Goal: Information Seeking & Learning: Learn about a topic

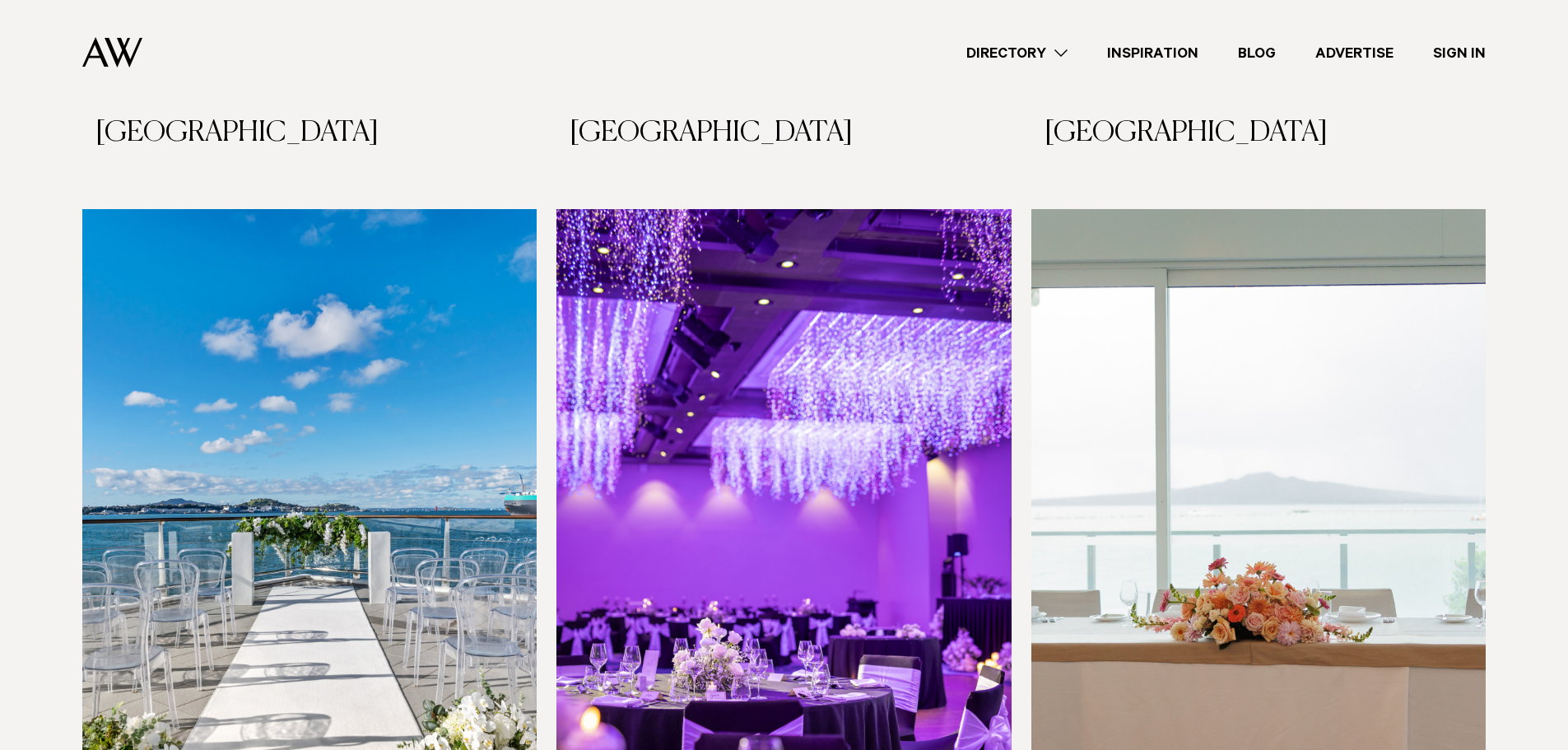
scroll to position [7802, 0]
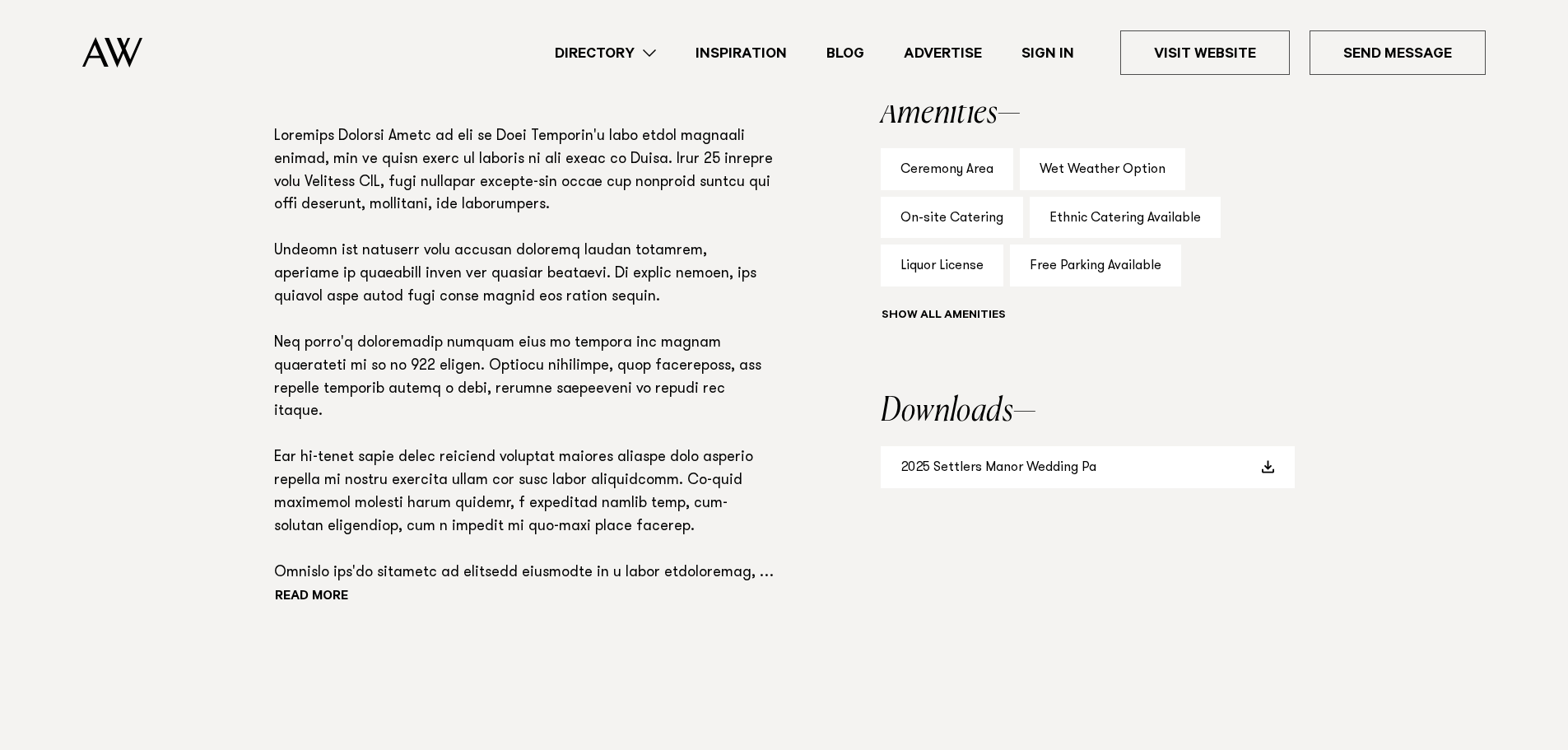
scroll to position [1176, 0]
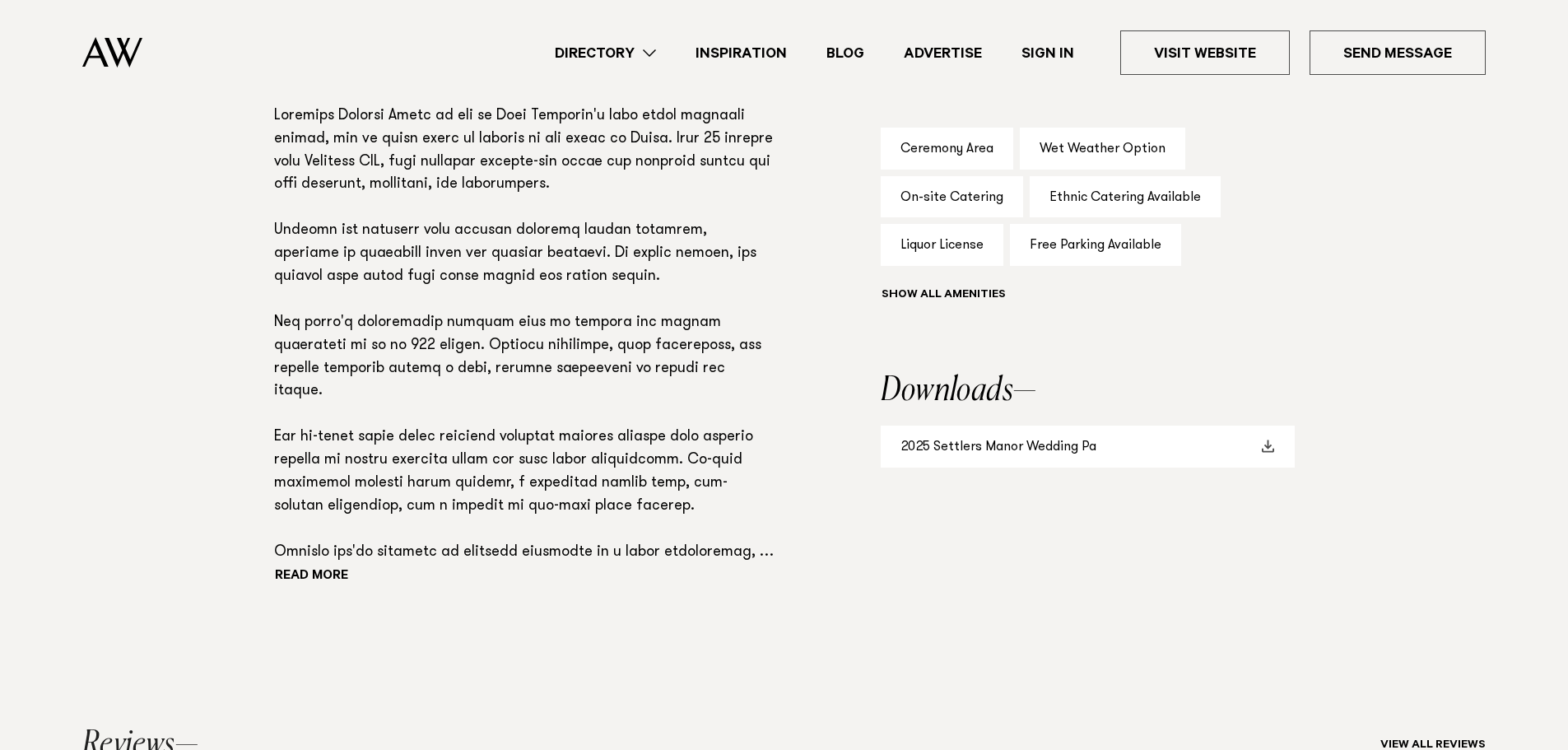
click at [972, 425] on link "2025 Settlers Manor Wedding Pa" at bounding box center [1088, 446] width 414 height 42
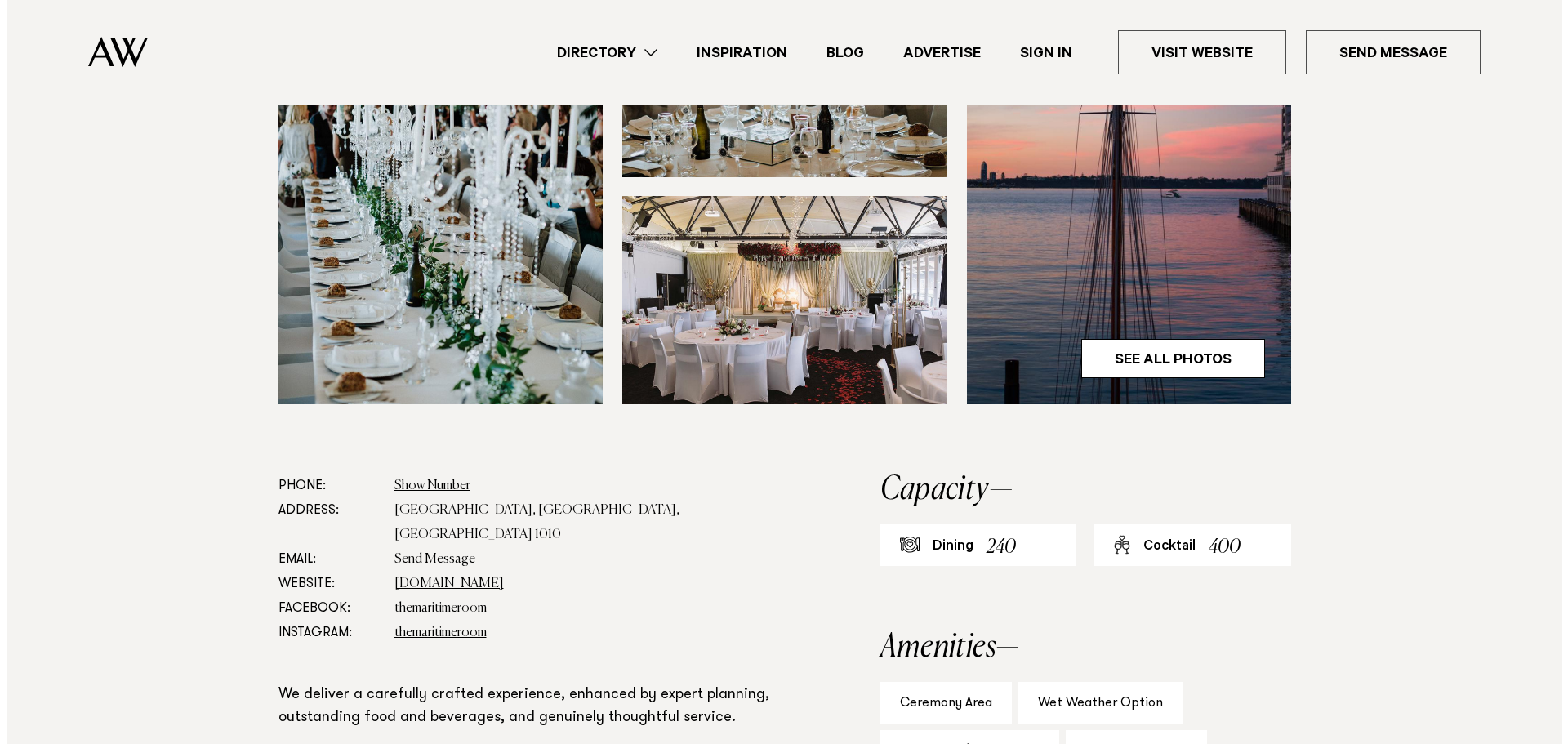
scroll to position [555, 0]
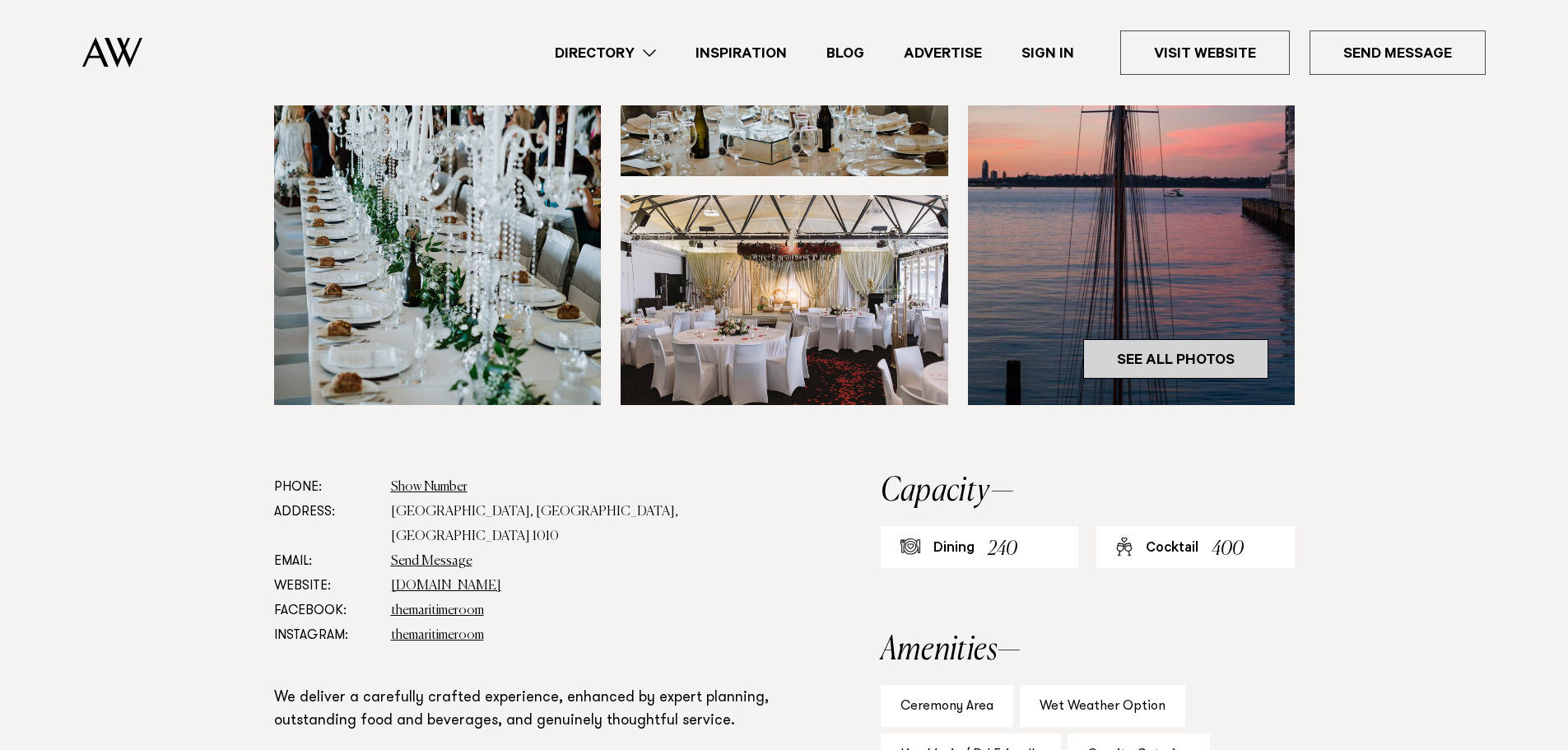
click at [1144, 358] on link "See All Photos" at bounding box center [1175, 359] width 186 height 39
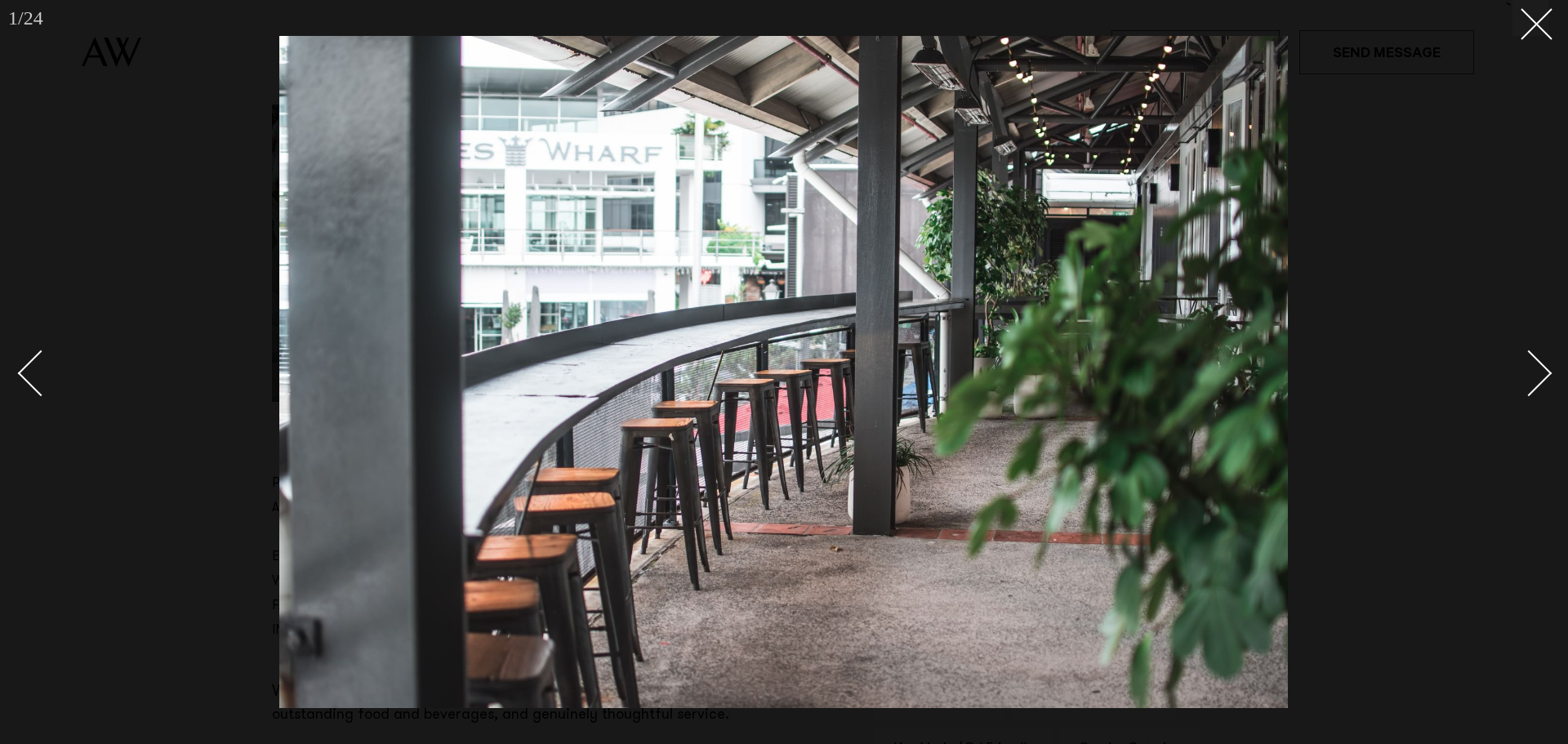
click at [651, 168] on img at bounding box center [784, 372] width 1009 height 672
click at [1543, 380] on div "Next slide" at bounding box center [1529, 373] width 46 height 46
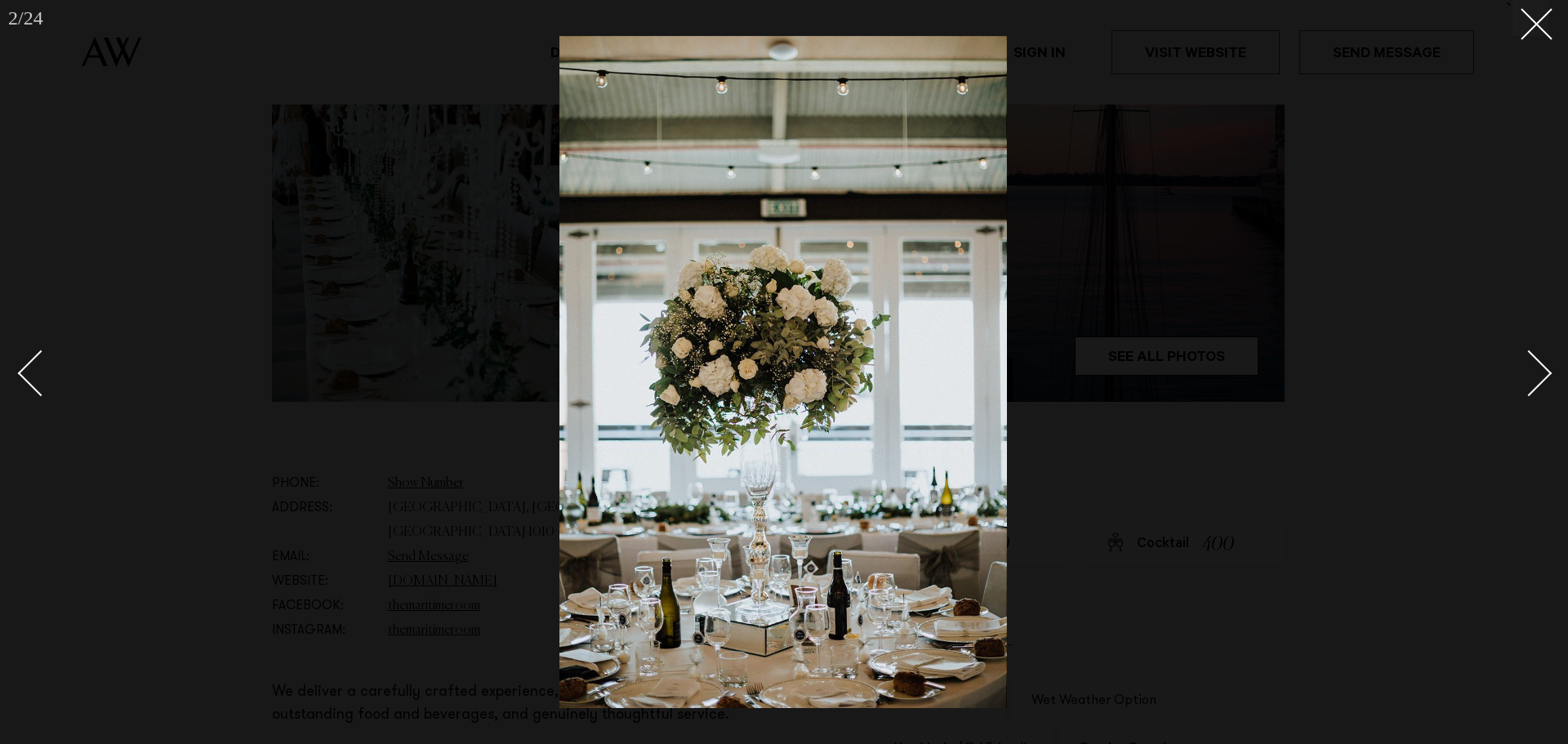
click at [1543, 380] on div "Next slide" at bounding box center [1529, 373] width 46 height 46
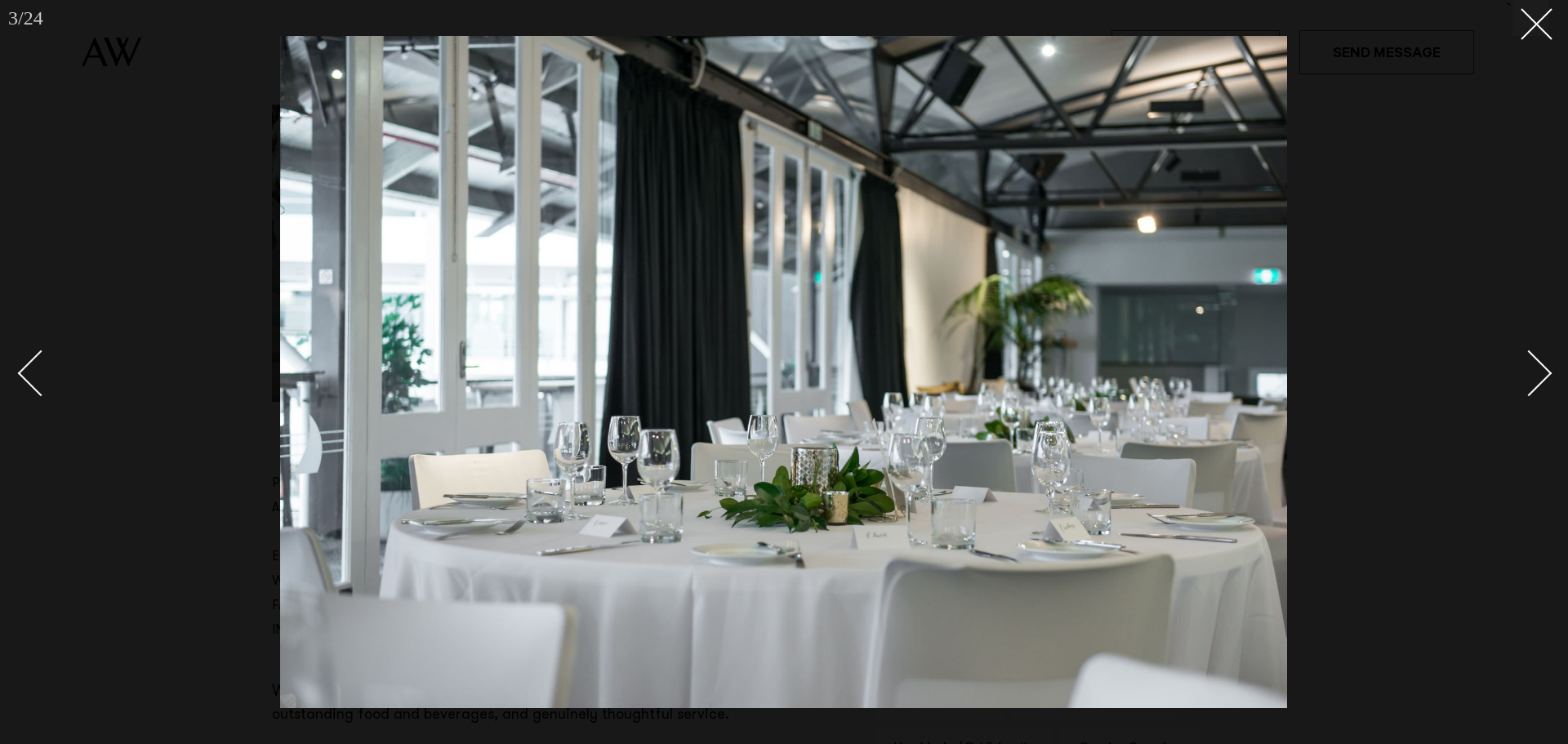
click at [1543, 380] on div "Next slide" at bounding box center [1529, 373] width 46 height 46
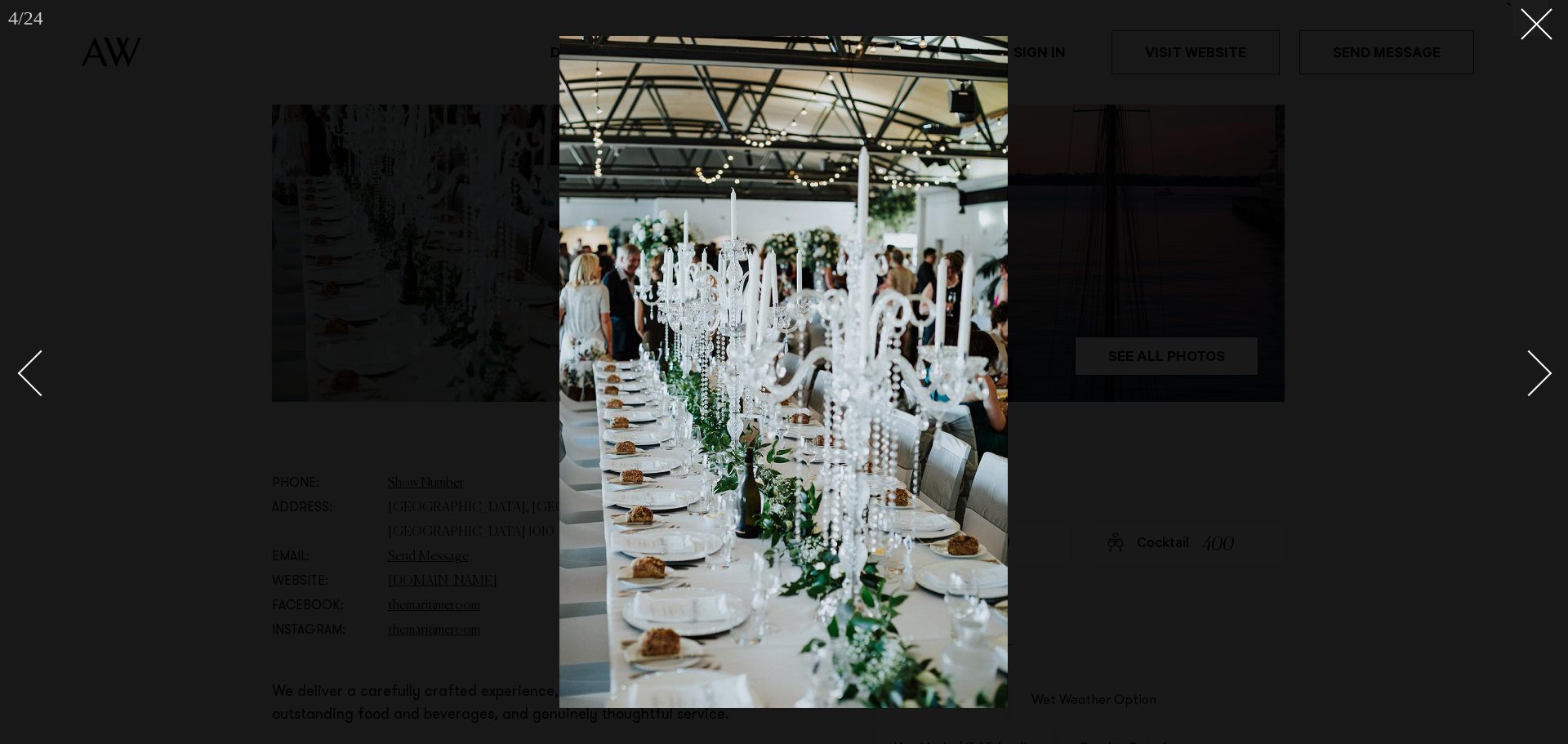
click at [1543, 380] on div "Next slide" at bounding box center [1529, 373] width 46 height 46
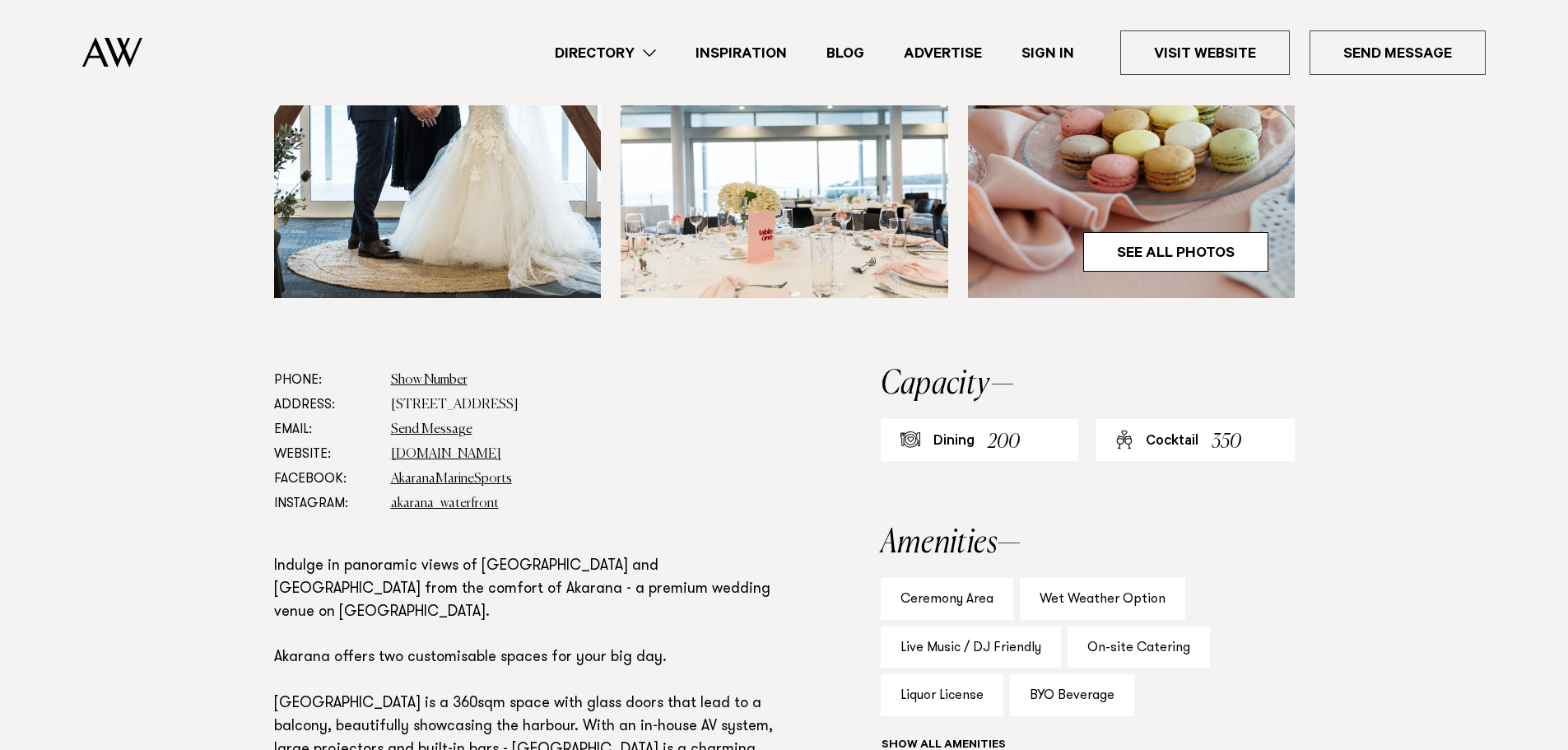
scroll to position [682, 0]
